Goal: Task Accomplishment & Management: Use online tool/utility

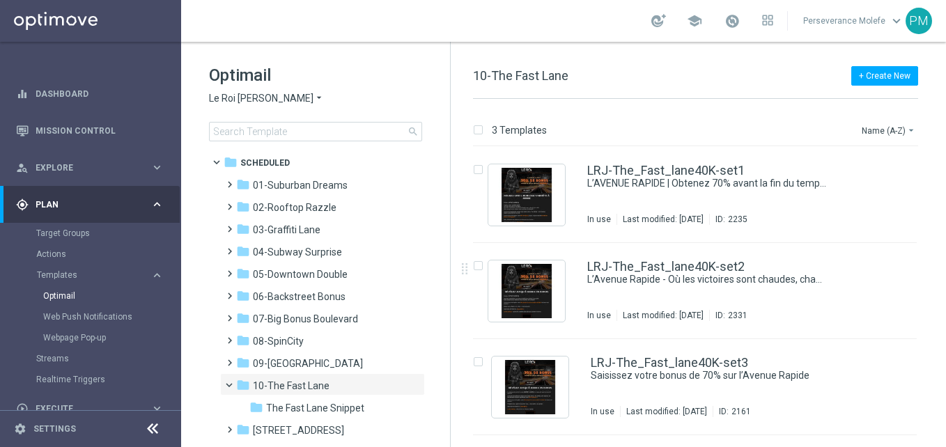
click at [648, 254] on div "LRJ-The_Fast_lane40K-set2 L’Avenue Rapide - Où les victoires sont chaudes, chau…" at bounding box center [695, 291] width 444 height 96
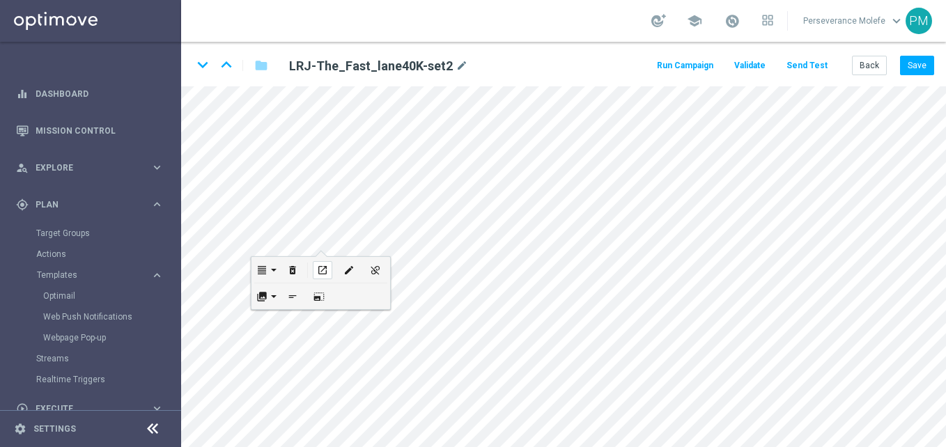
click at [329, 271] on div "open_in_new" at bounding box center [323, 270] width 20 height 18
click at [856, 68] on button "Back" at bounding box center [869, 66] width 35 height 20
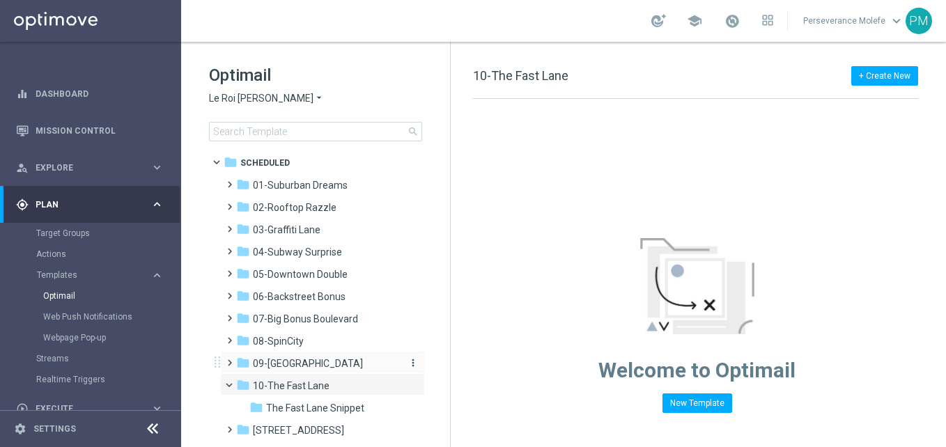
click at [294, 367] on span "09-[GEOGRAPHIC_DATA]" at bounding box center [308, 363] width 110 height 13
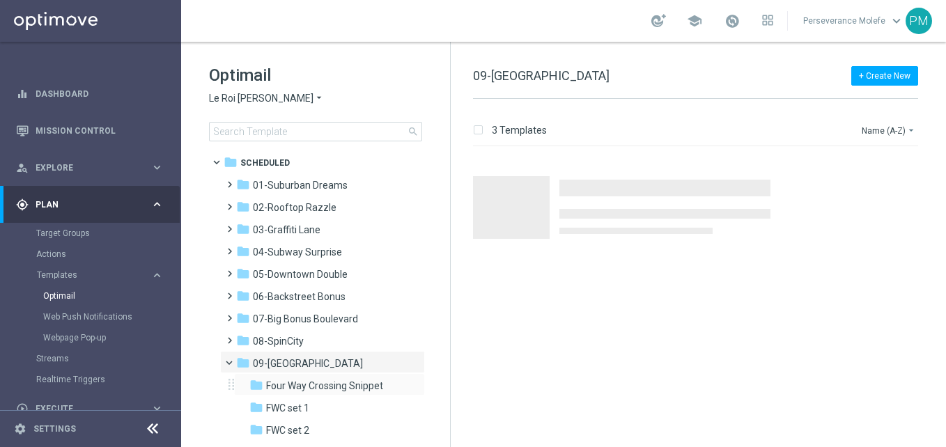
click at [346, 377] on div "folder Four Way Crossing Snippet more_vert" at bounding box center [329, 384] width 191 height 22
click at [342, 384] on span "Four Way Crossing Snippet" at bounding box center [324, 386] width 117 height 13
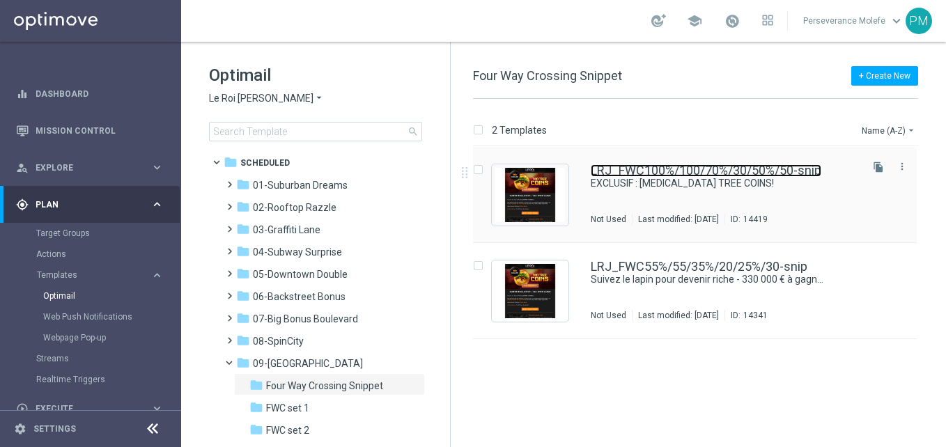
click at [662, 166] on link "LRJ_FWC100%/100/70%/30/50%/50-snip" at bounding box center [706, 170] width 231 height 13
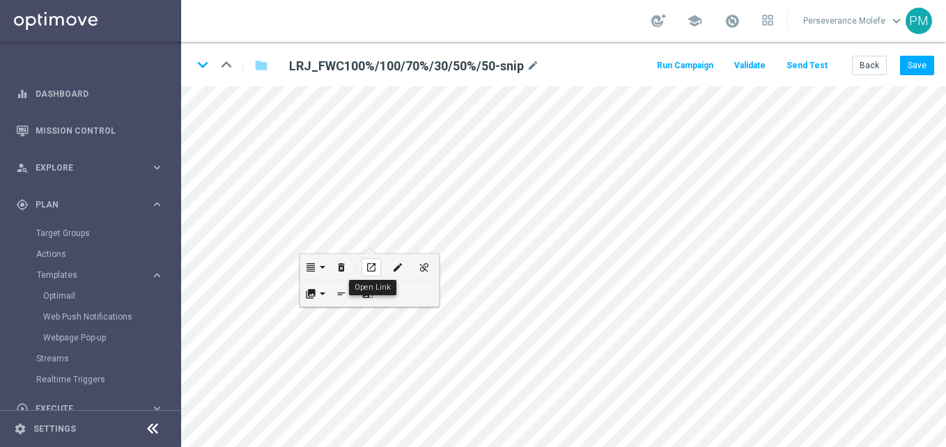
click at [377, 262] on div "open_in_new" at bounding box center [371, 267] width 20 height 18
